Goal: Task Accomplishment & Management: Use online tool/utility

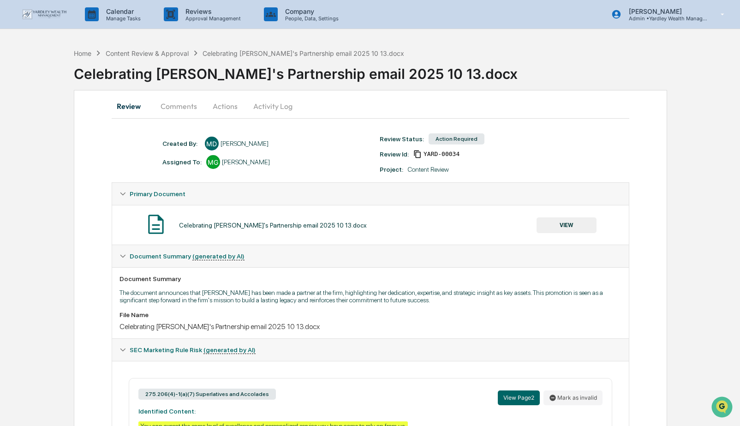
click at [229, 106] on button "Actions" at bounding box center [225, 106] width 42 height 22
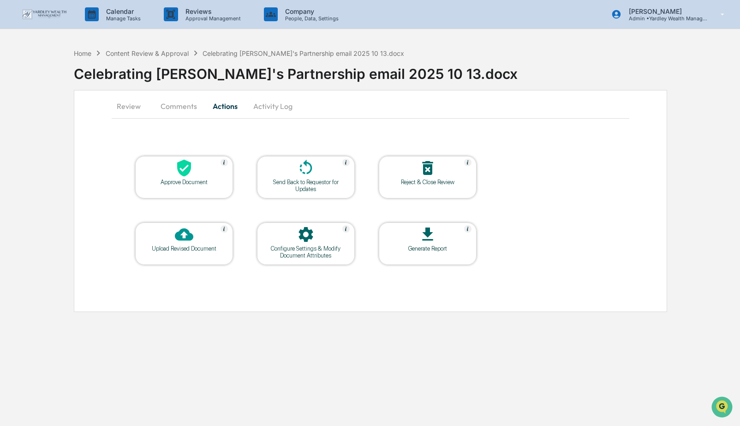
click at [202, 182] on div "Approve Document" at bounding box center [184, 182] width 83 height 7
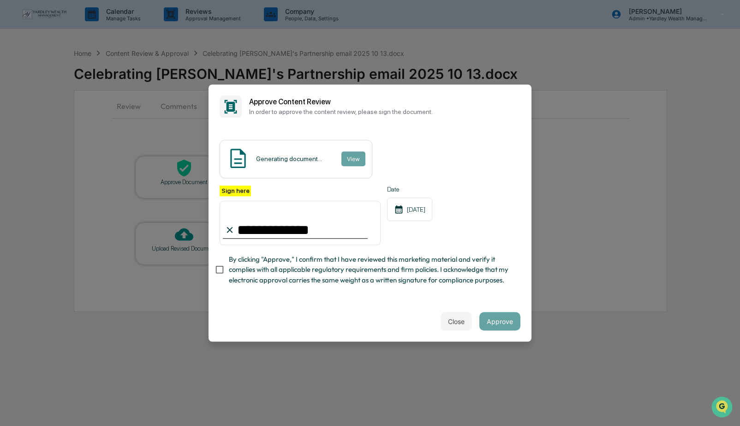
type input "**********"
click at [499, 321] on button "Approve" at bounding box center [499, 321] width 41 height 18
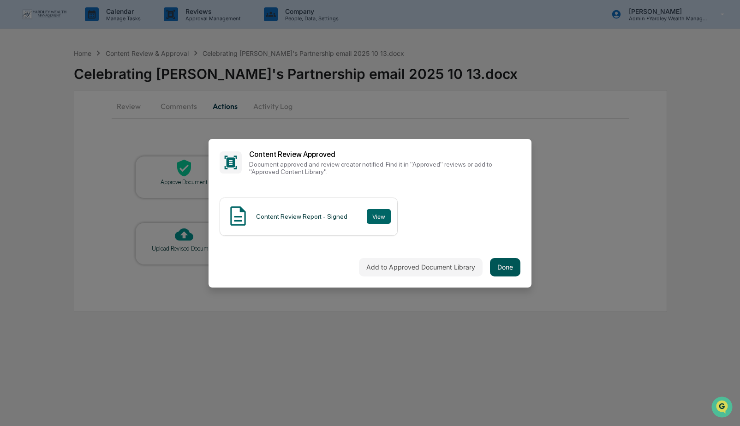
click at [500, 265] on button "Done" at bounding box center [505, 267] width 30 height 18
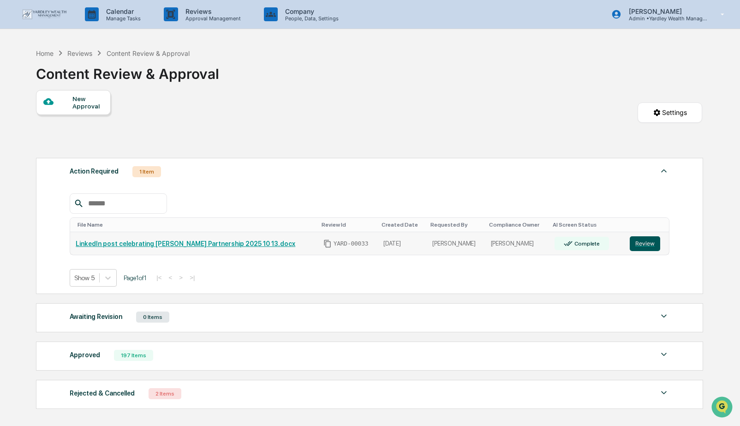
click at [647, 244] on button "Review" at bounding box center [645, 243] width 30 height 15
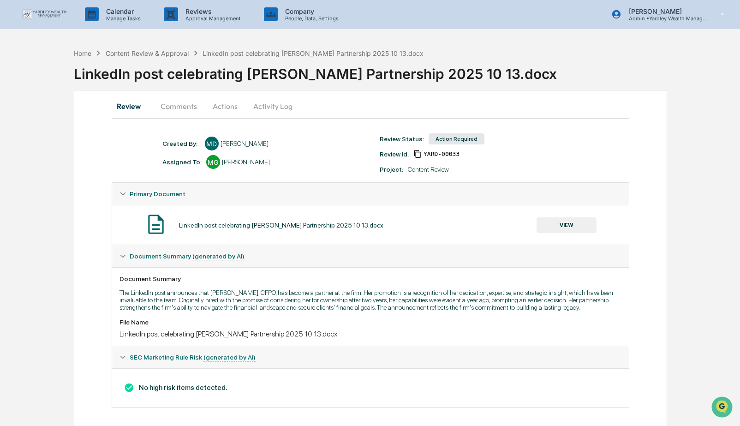
click at [221, 103] on button "Actions" at bounding box center [225, 106] width 42 height 22
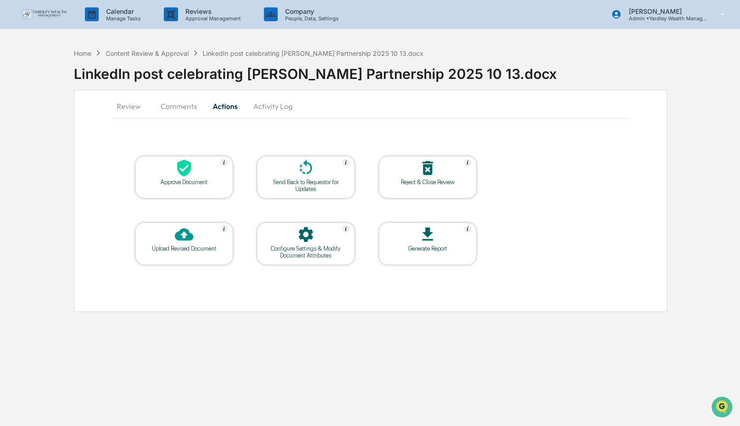
click at [191, 173] on icon at bounding box center [184, 168] width 18 height 18
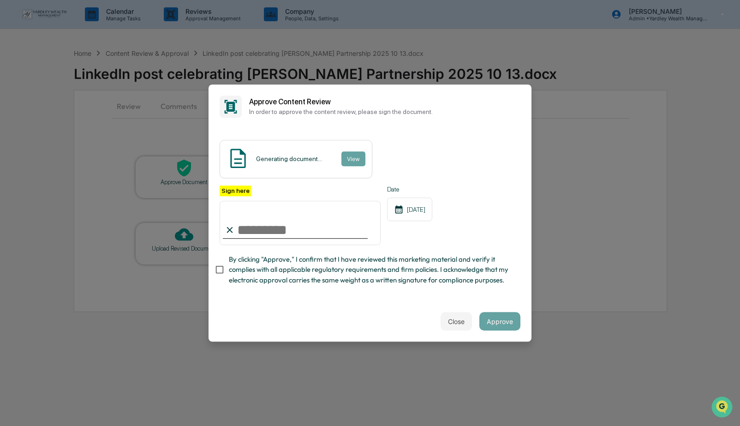
click at [280, 228] on input "Sign here" at bounding box center [300, 223] width 161 height 44
type input "**********"
click at [509, 324] on button "Approve" at bounding box center [499, 321] width 41 height 18
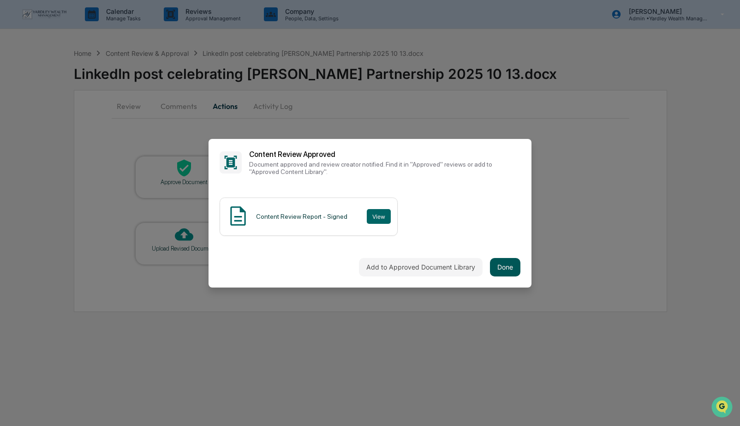
click at [507, 268] on button "Done" at bounding box center [505, 267] width 30 height 18
